Goal: Task Accomplishment & Management: Manage account settings

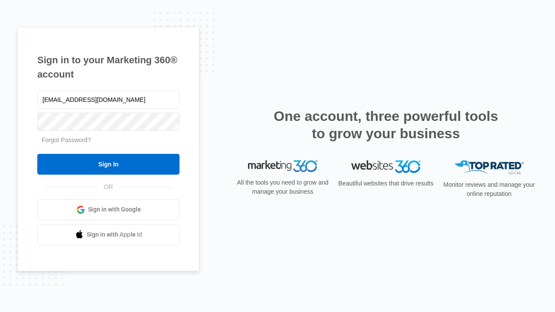
type input "dankie614@gmail.com"
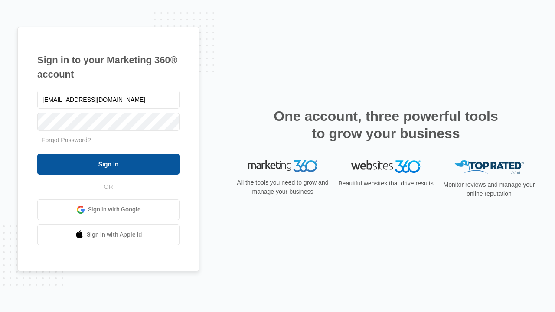
click at [108, 164] on input "Sign In" at bounding box center [108, 164] width 142 height 21
